Goal: Communication & Community: Connect with others

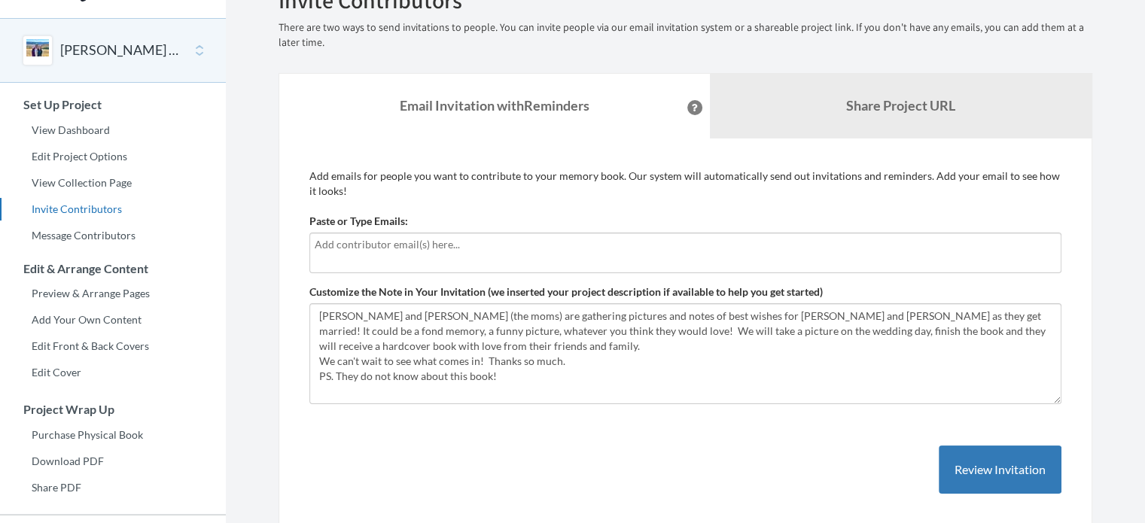
scroll to position [45, 0]
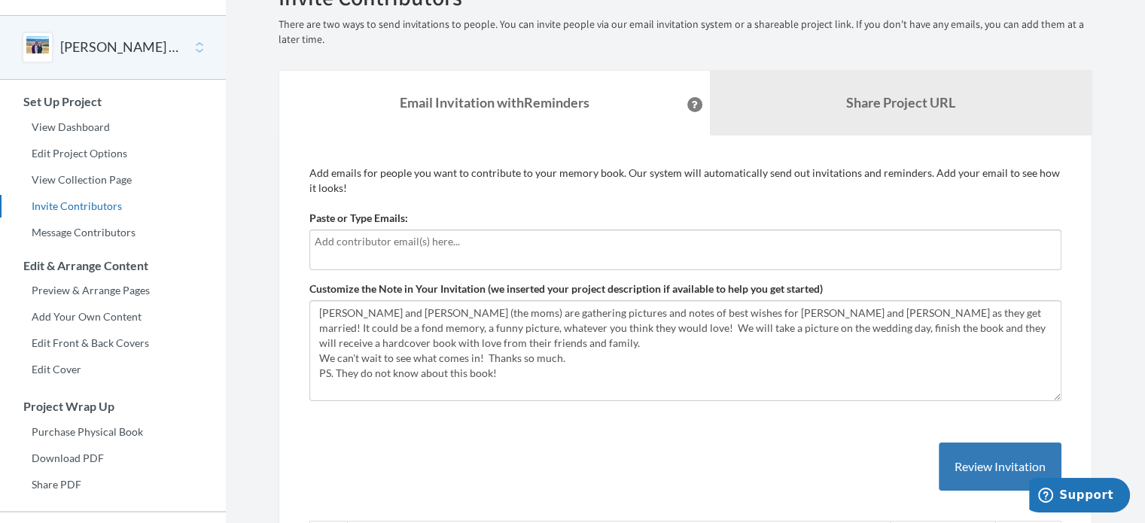
click at [455, 237] on input "text" at bounding box center [686, 241] width 742 height 17
click at [455, 189] on p "Add emails for people you want to contribute to your memory book. Our system wi…" at bounding box center [685, 181] width 752 height 30
click at [438, 231] on div at bounding box center [685, 250] width 752 height 41
type input "[EMAIL_ADDRESS][DOMAIN_NAME]"
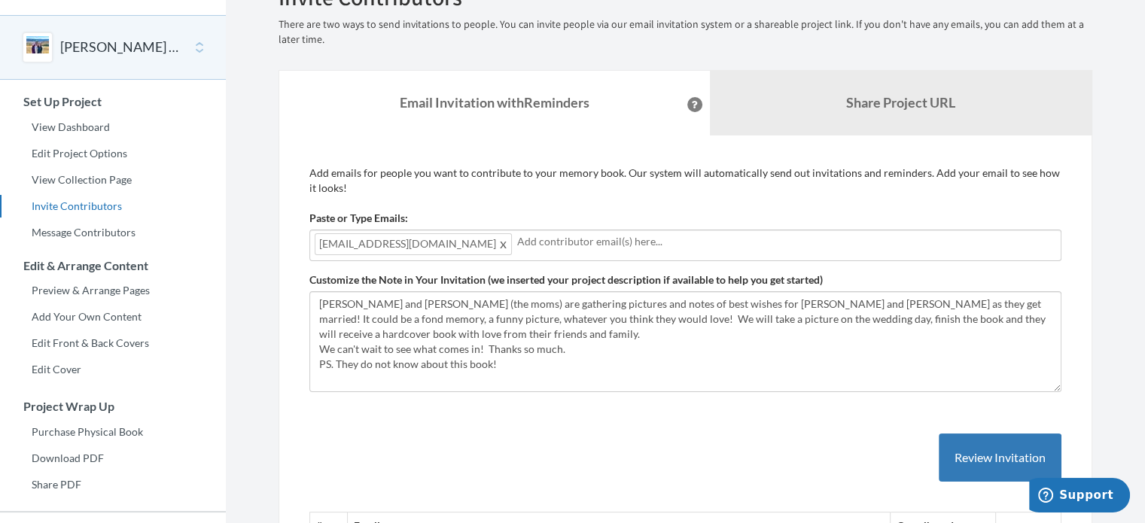
click at [473, 242] on div "[EMAIL_ADDRESS][DOMAIN_NAME]" at bounding box center [685, 246] width 752 height 32
click at [498, 240] on span at bounding box center [503, 244] width 11 height 18
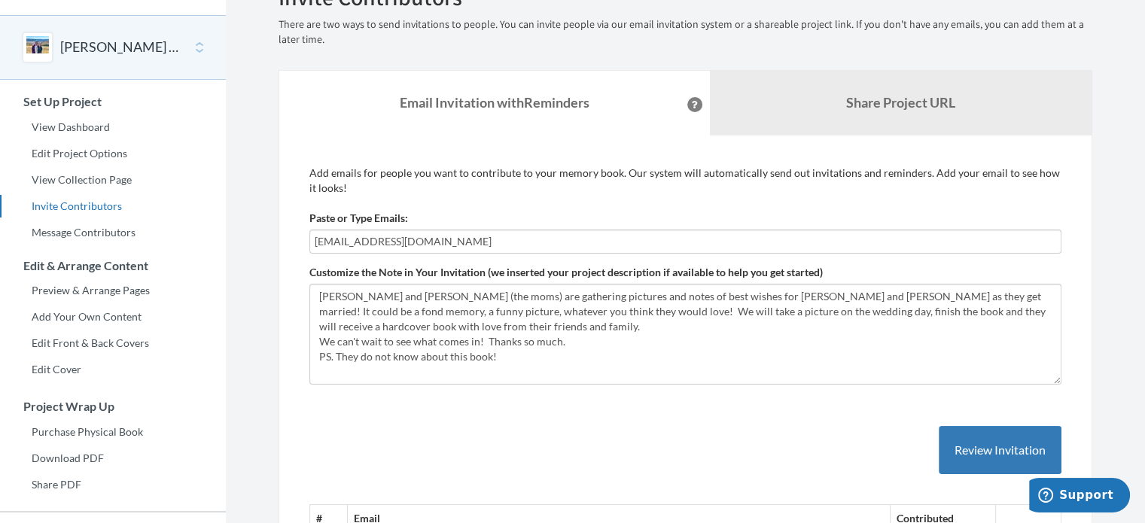
type input "[EMAIL_ADDRESS][DOMAIN_NAME]"
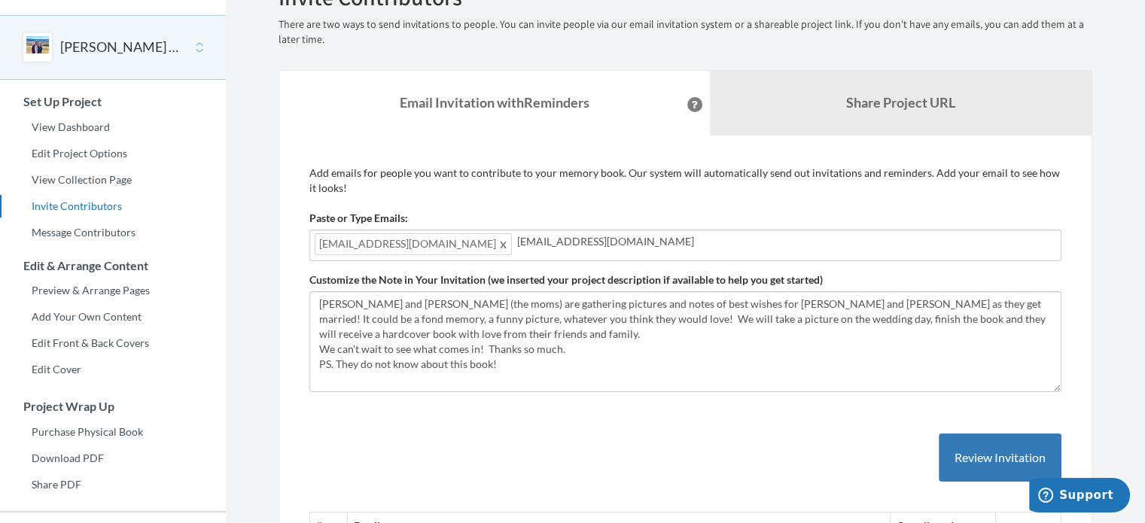
type input "[EMAIL_ADDRESS][DOMAIN_NAME]"
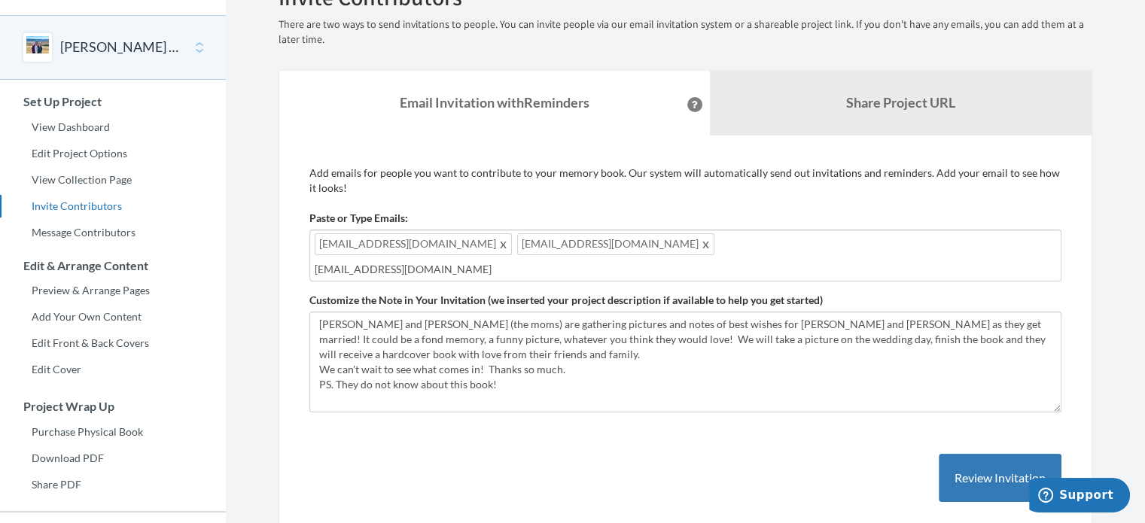
type input "[EMAIL_ADDRESS][DOMAIN_NAME]"
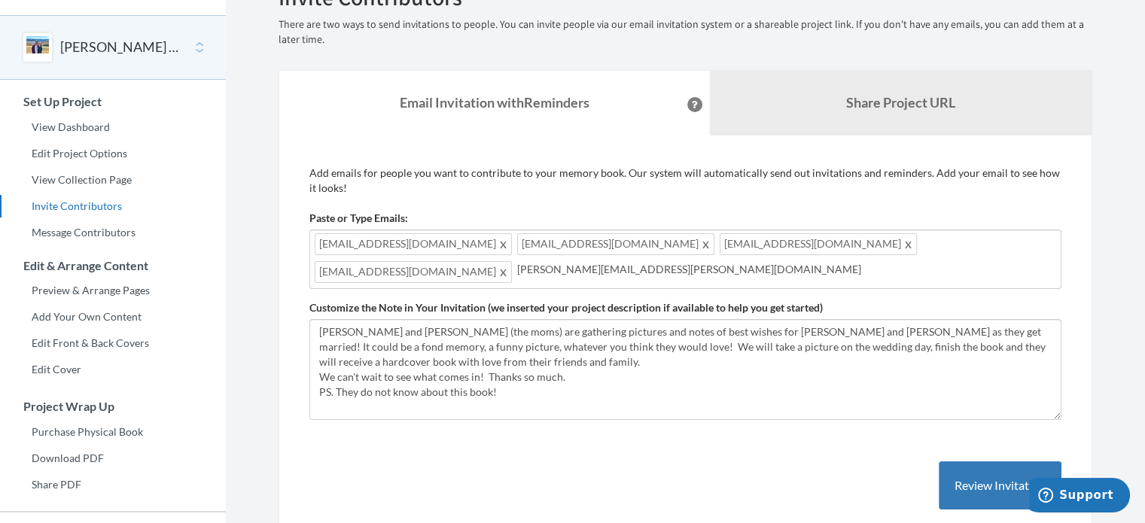
type input "[PERSON_NAME][EMAIL_ADDRESS][PERSON_NAME][DOMAIN_NAME]"
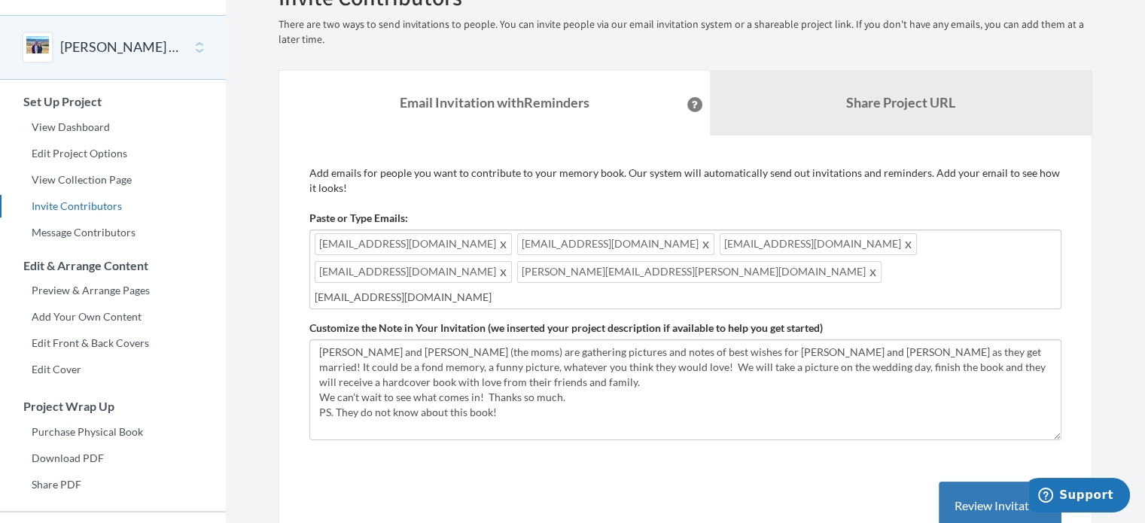
type input "[EMAIL_ADDRESS][DOMAIN_NAME]"
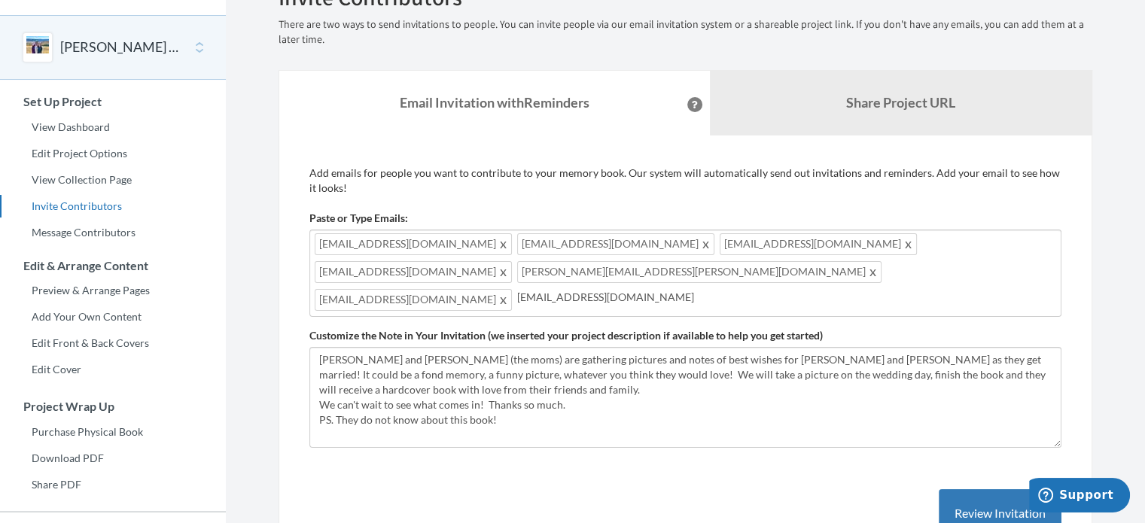
type input "[EMAIL_ADDRESS][DOMAIN_NAME]"
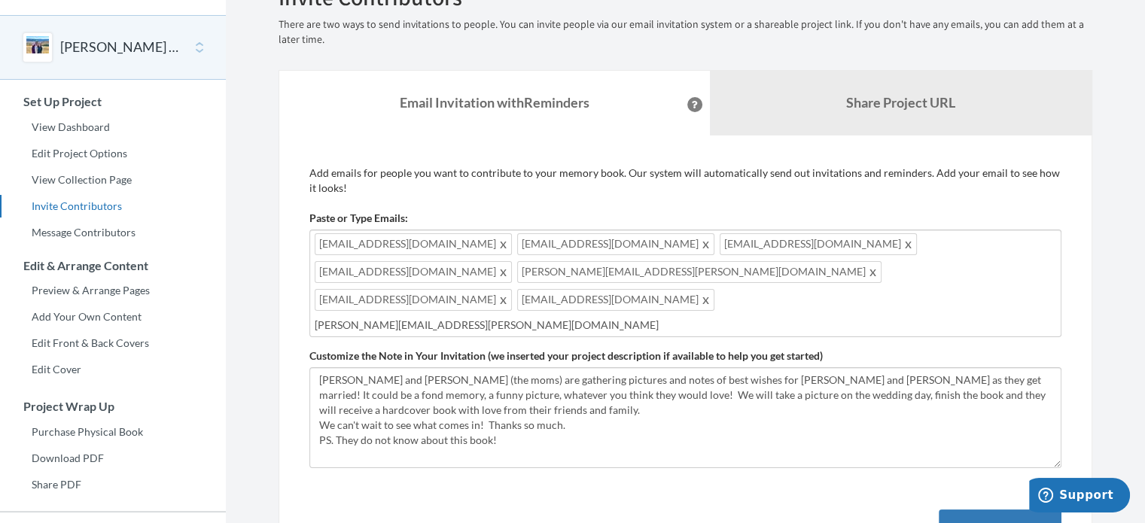
type input "[PERSON_NAME][EMAIL_ADDRESS][PERSON_NAME][DOMAIN_NAME]"
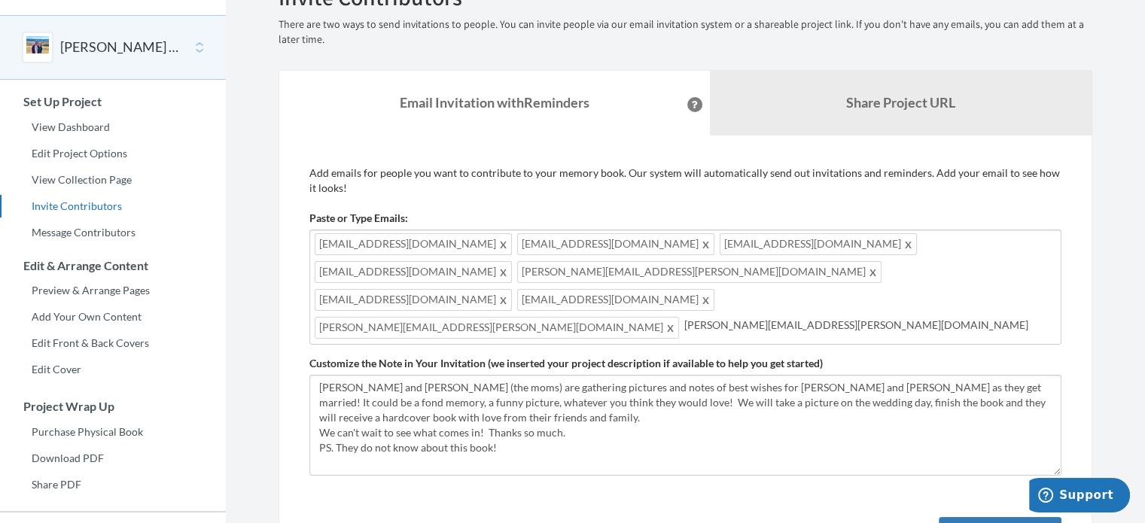
type input "[PERSON_NAME][EMAIL_ADDRESS][PERSON_NAME][DOMAIN_NAME]"
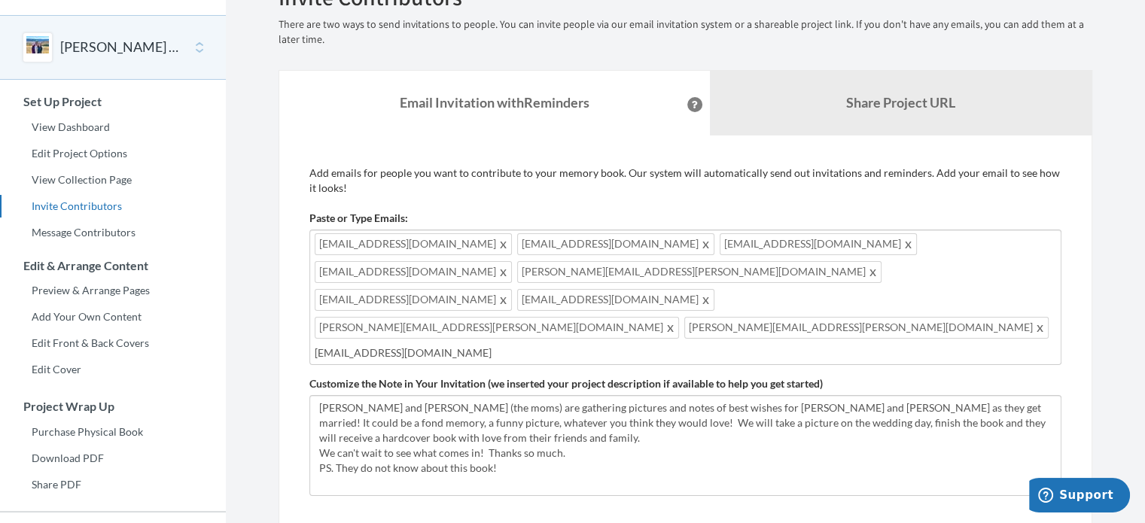
type input "[EMAIL_ADDRESS][DOMAIN_NAME]"
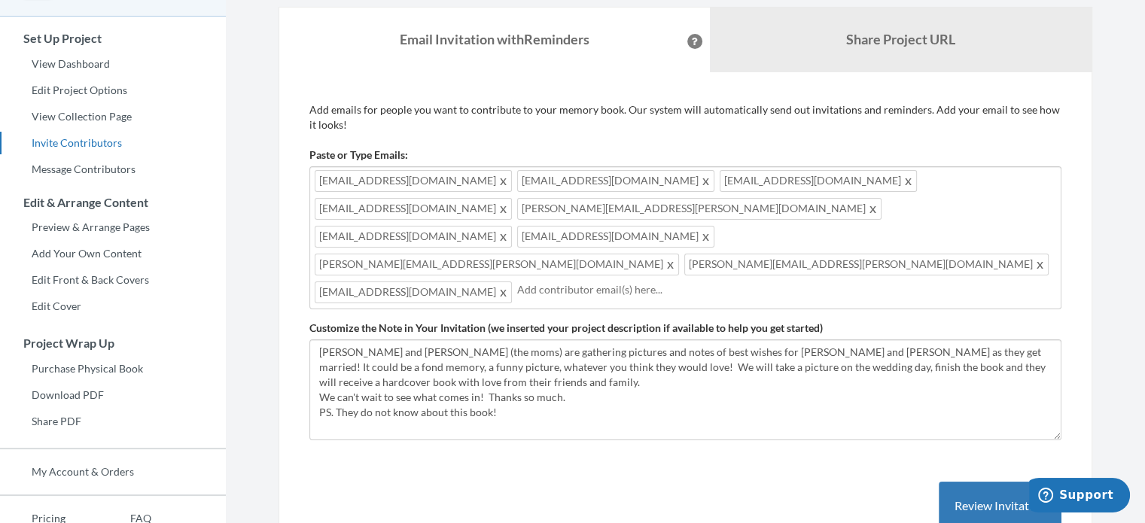
scroll to position [108, 0]
type input "[EMAIL_ADDRESS][DOMAIN_NAME]"
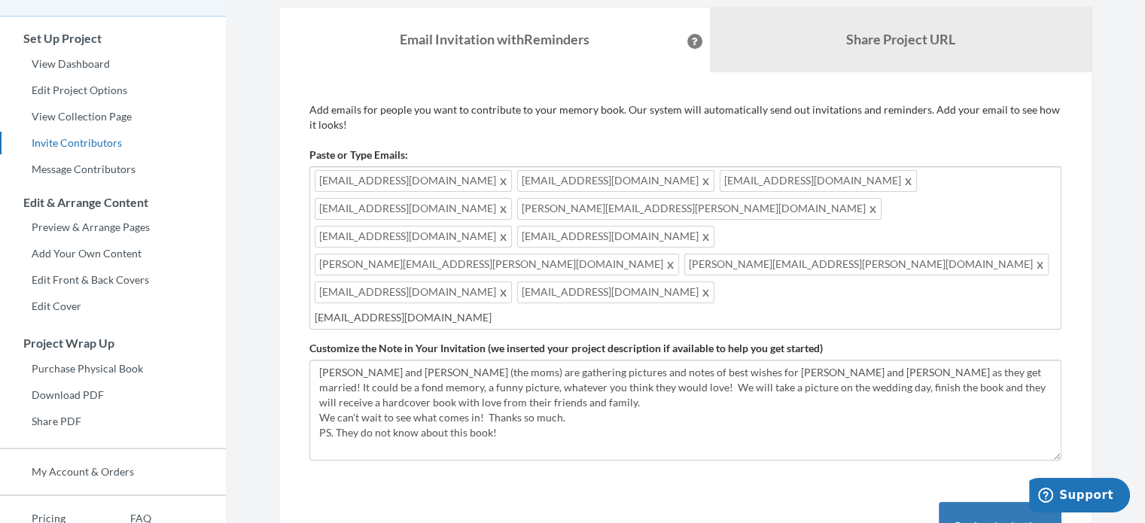
type input "[EMAIL_ADDRESS][DOMAIN_NAME]"
type input "[PERSON_NAME][EMAIL_ADDRESS][DOMAIN_NAME]"
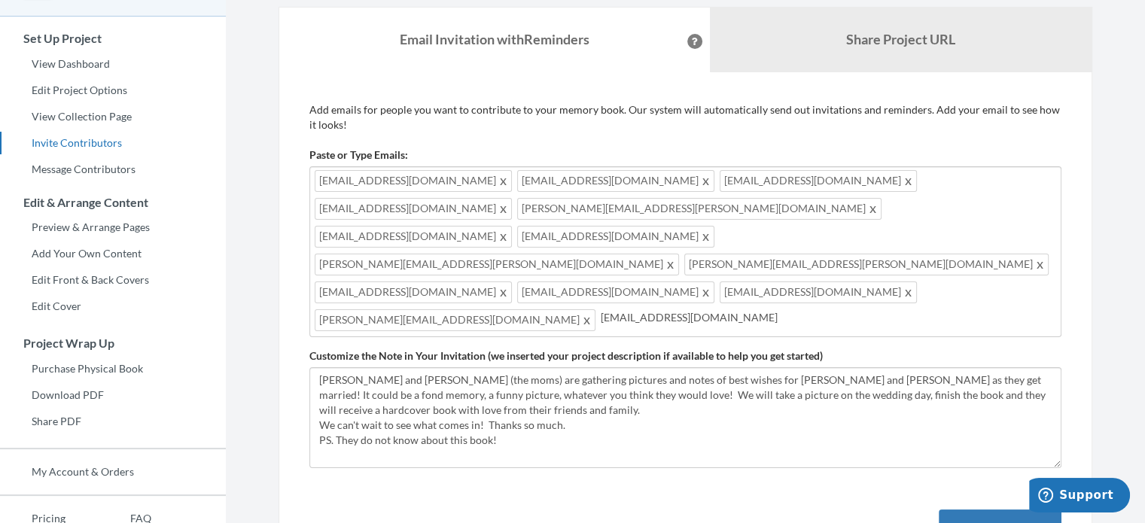
type input "[EMAIL_ADDRESS][DOMAIN_NAME]"
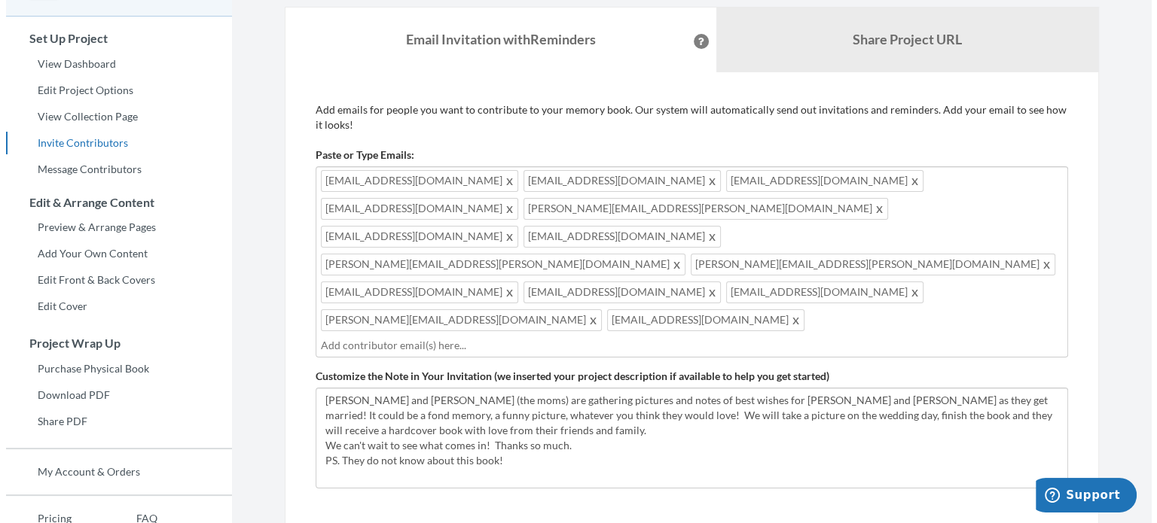
scroll to position [143, 0]
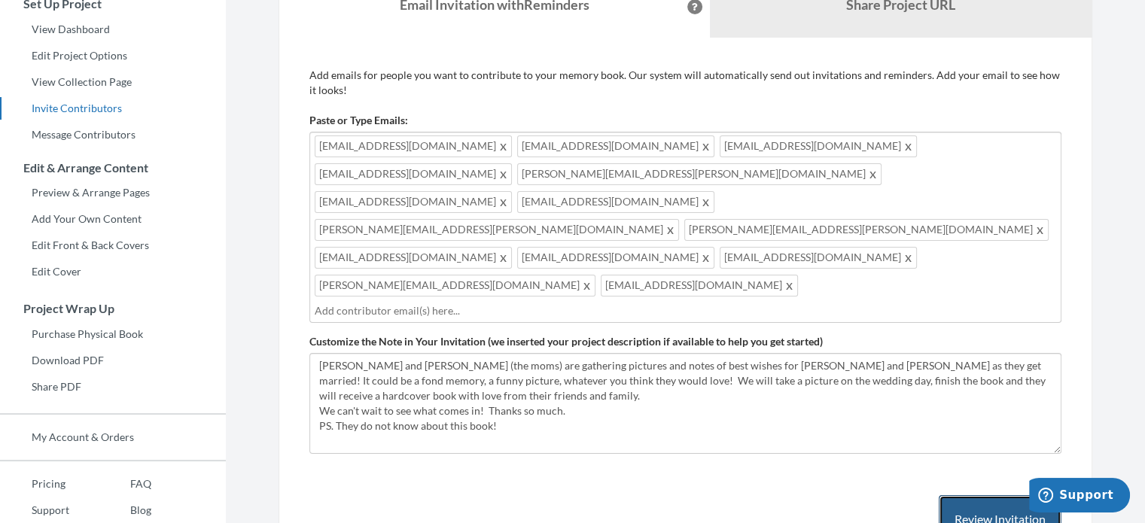
click at [968, 495] on button "Review Invitation" at bounding box center [1000, 519] width 123 height 49
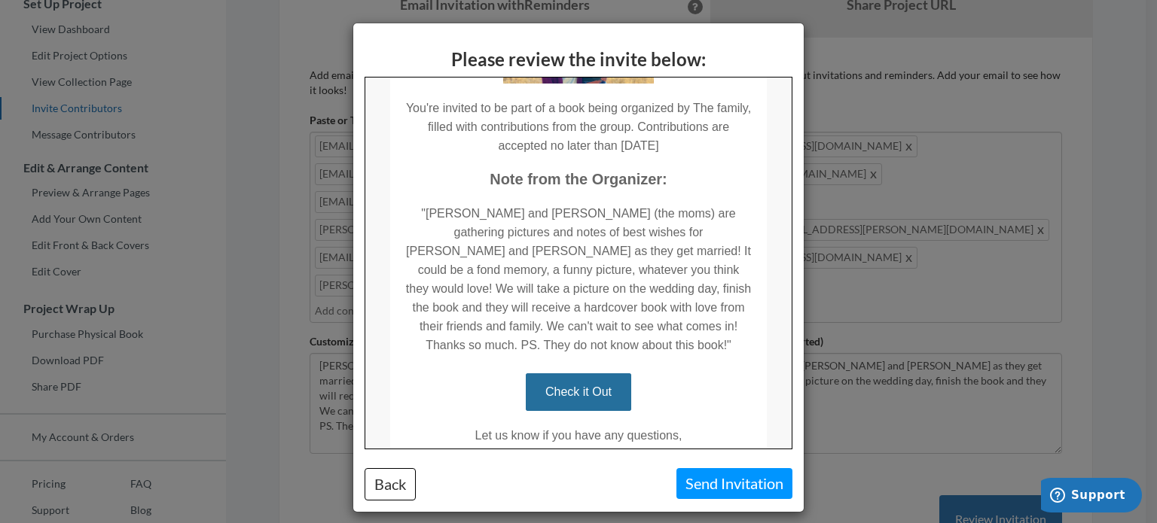
scroll to position [201, 0]
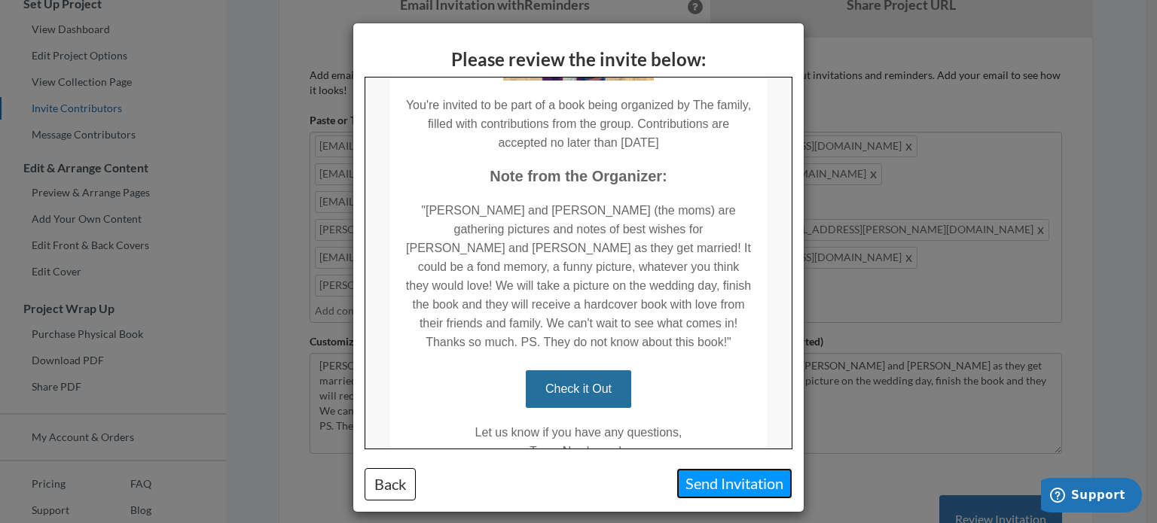
click at [708, 483] on button "Send Invitation" at bounding box center [734, 483] width 116 height 31
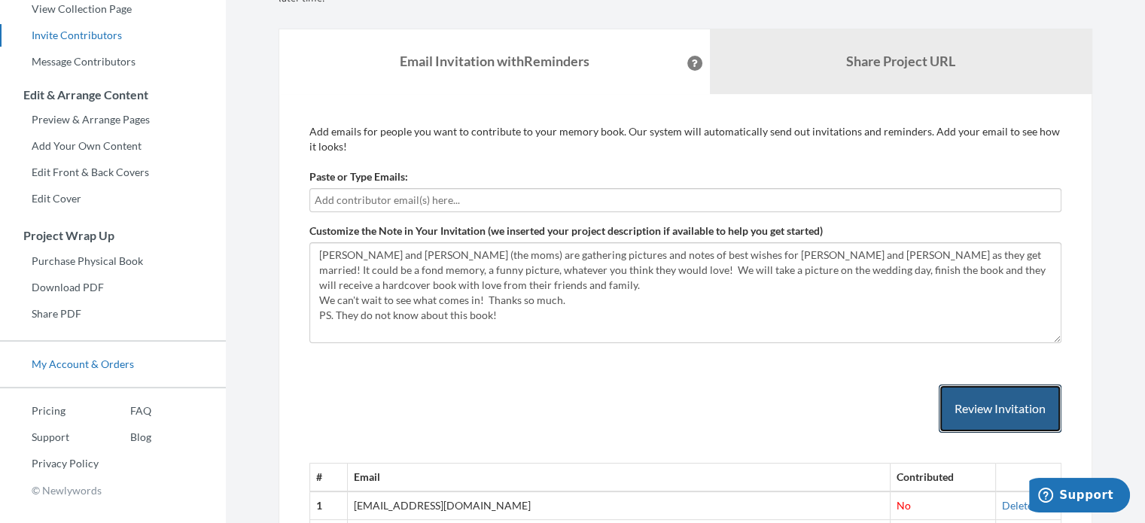
scroll to position [0, 0]
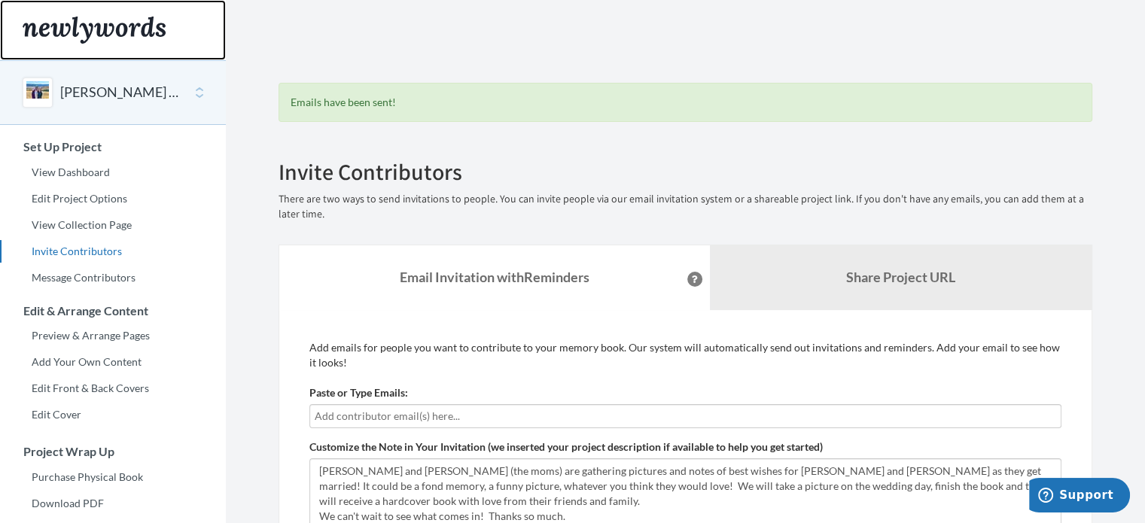
click at [114, 19] on img "Main" at bounding box center [94, 30] width 143 height 27
